Goal: Navigation & Orientation: Go to known website

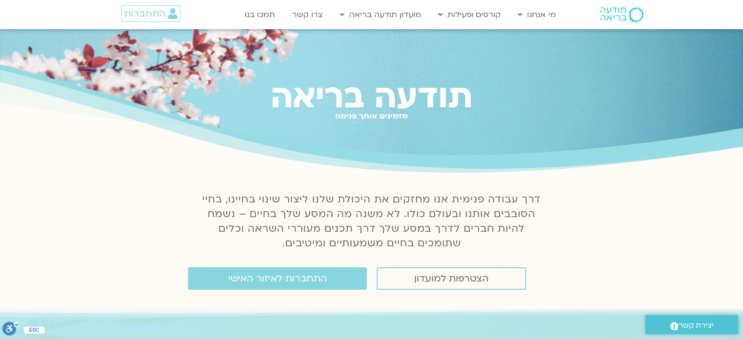
click at [158, 21] on div "התחברות" at bounding box center [143, 14] width 101 height 28
click at [159, 15] on span "התחברות" at bounding box center [145, 13] width 42 height 11
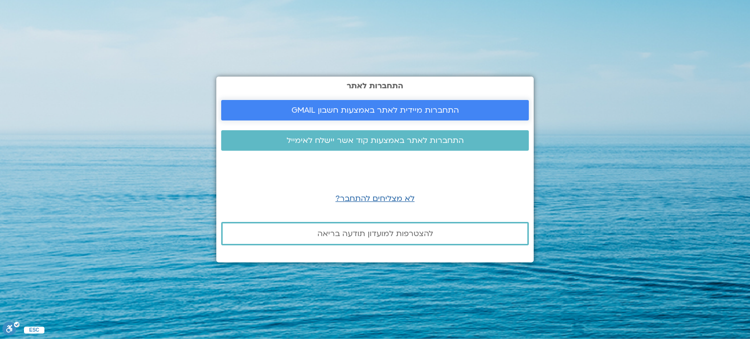
drag, startPoint x: 452, startPoint y: 113, endPoint x: 638, endPoint y: 85, distance: 188.1
click at [452, 113] on span "התחברות מיידית לאתר באמצעות חשבון GMAIL" at bounding box center [375, 110] width 167 height 9
